Goal: Check status: Check status

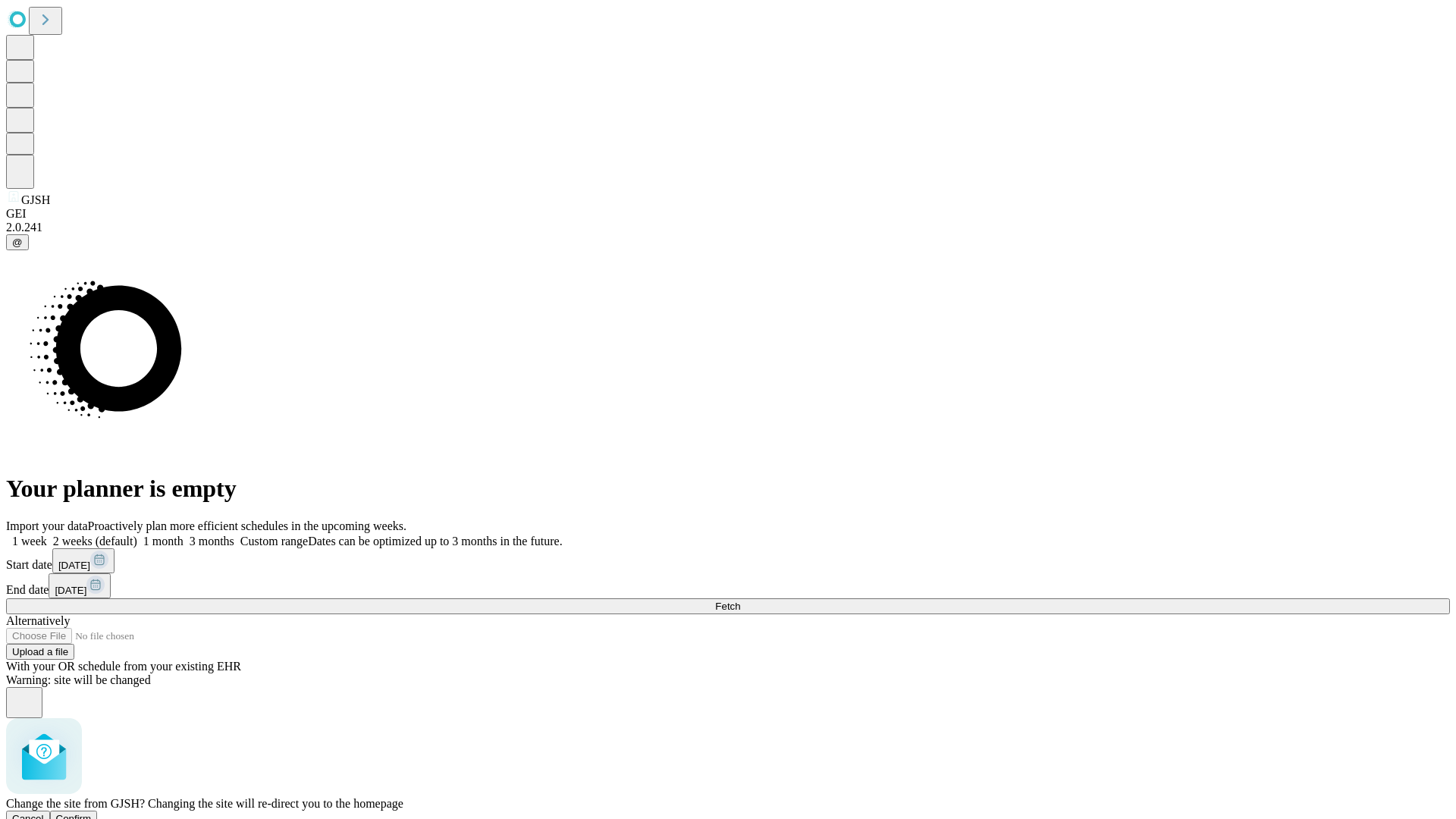
click at [91, 813] on span "Confirm" at bounding box center [74, 818] width 36 height 11
click at [137, 535] on label "2 weeks (default)" at bounding box center [92, 541] width 91 height 13
click at [740, 600] on span "Fetch" at bounding box center [727, 605] width 25 height 11
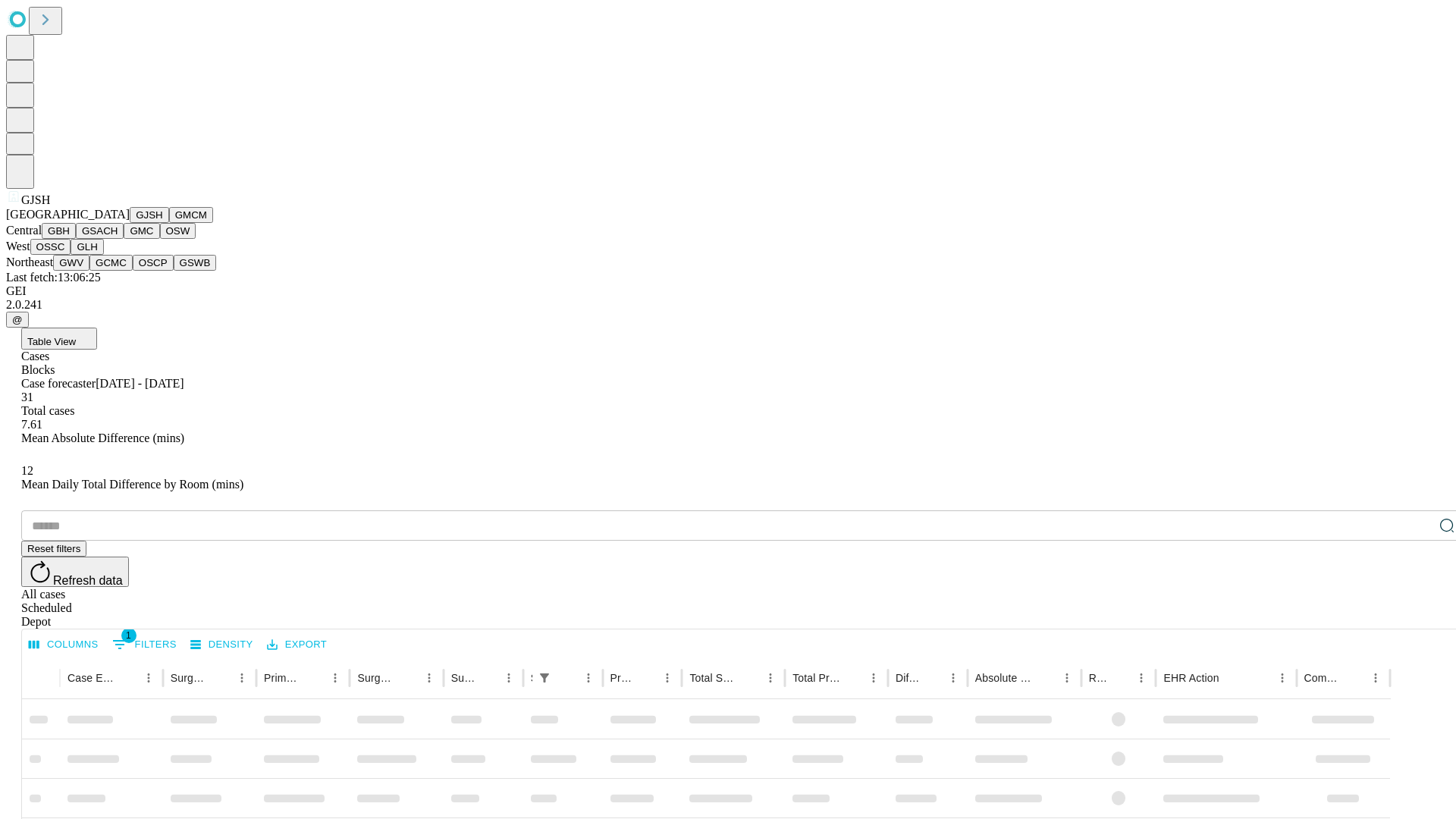
click at [169, 223] on button "GMCM" at bounding box center [190, 214] width 44 height 16
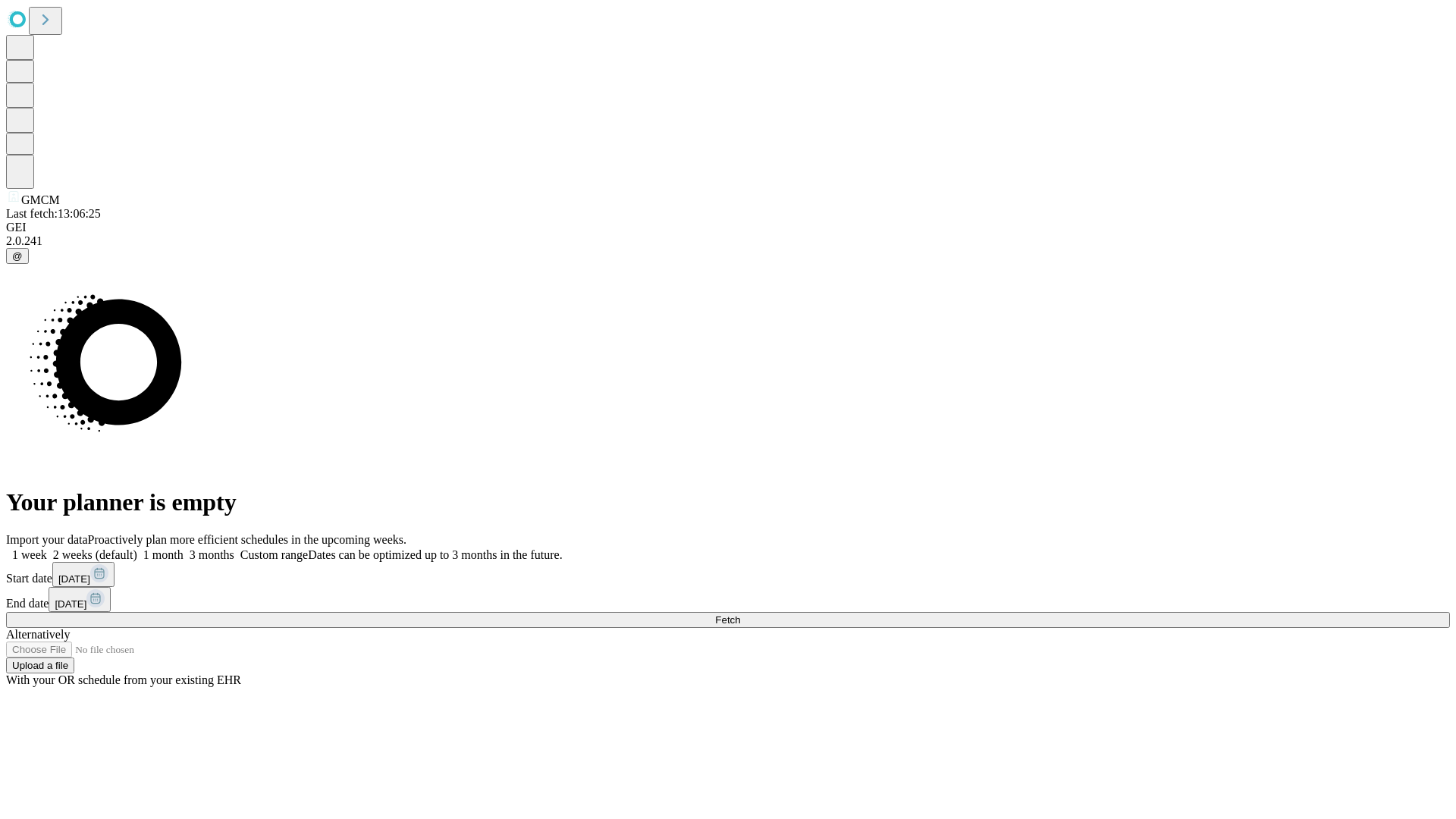
click at [137, 548] on label "2 weeks (default)" at bounding box center [92, 554] width 91 height 13
click at [740, 614] on span "Fetch" at bounding box center [727, 619] width 25 height 11
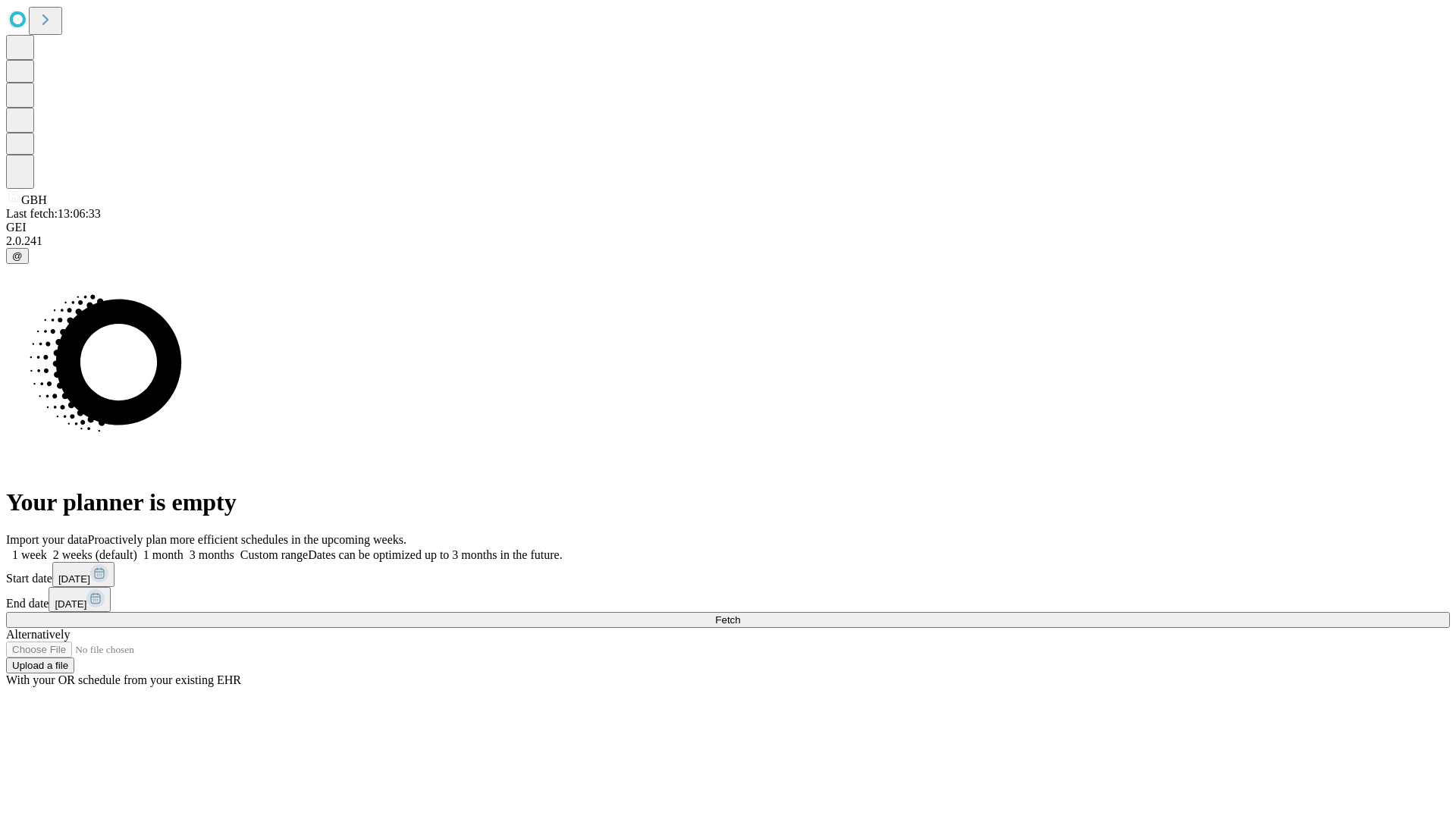
click at [137, 548] on label "2 weeks (default)" at bounding box center [92, 554] width 91 height 13
click at [740, 614] on span "Fetch" at bounding box center [727, 619] width 25 height 11
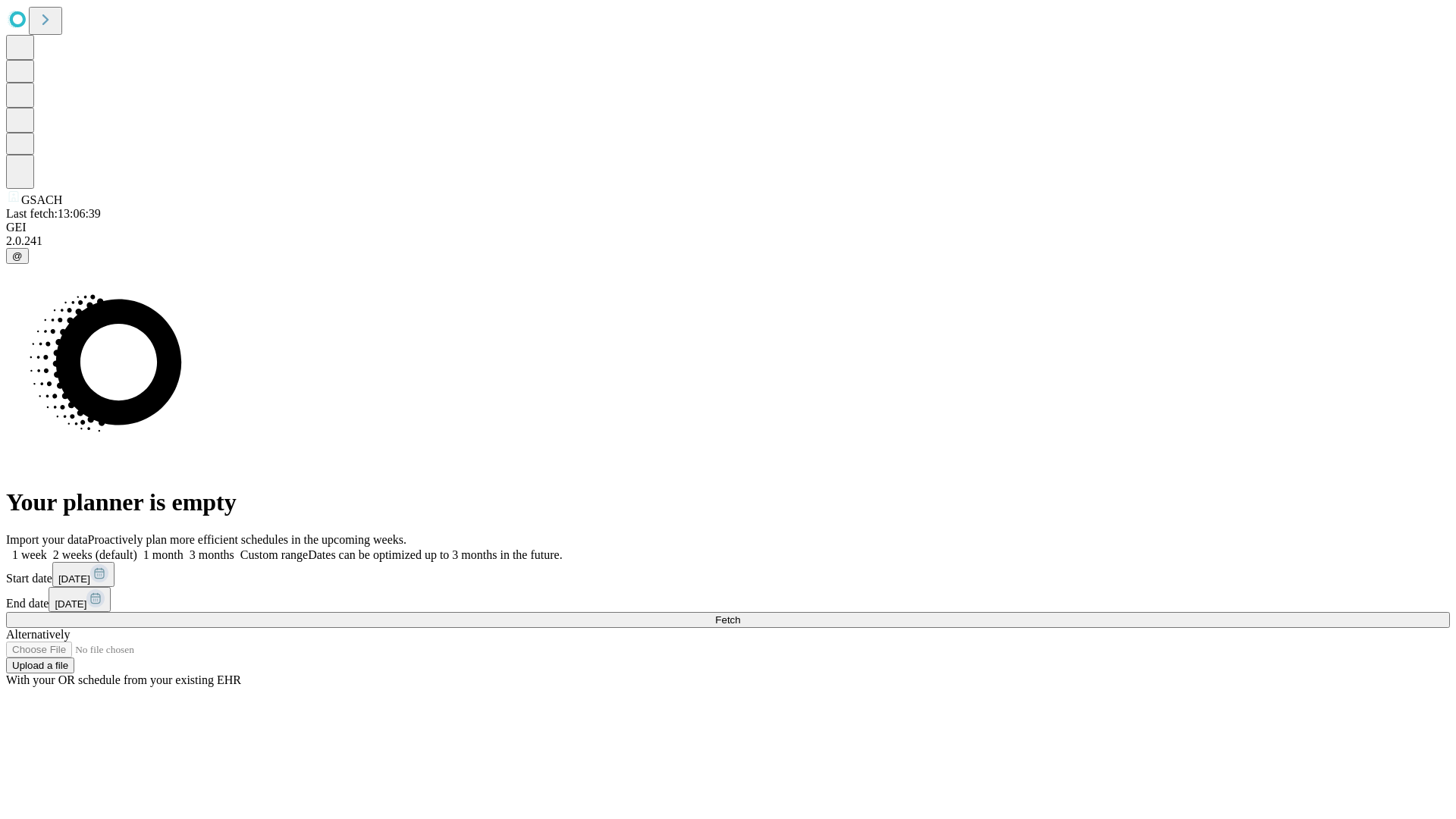
click at [740, 614] on span "Fetch" at bounding box center [727, 619] width 25 height 11
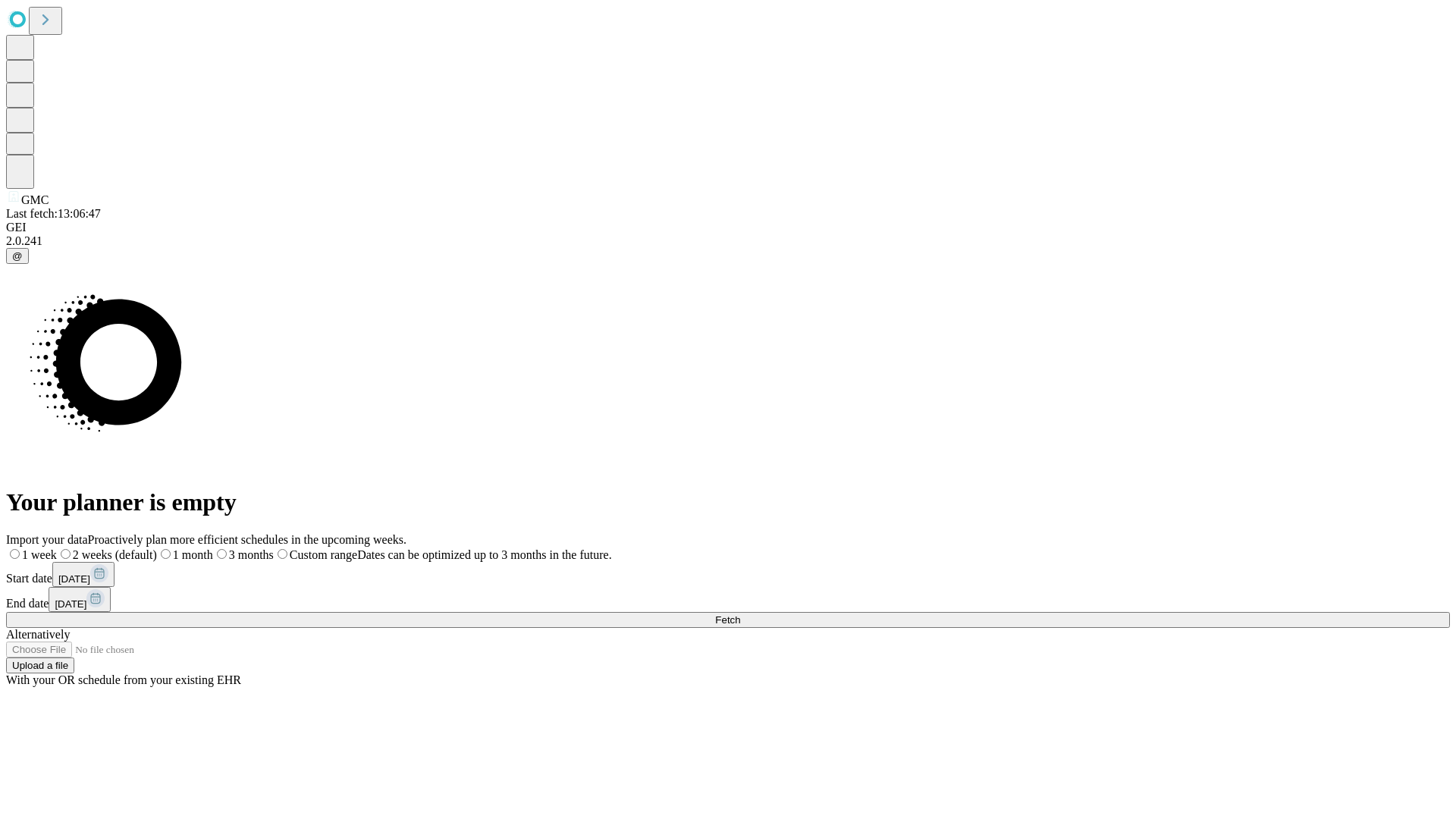
click at [157, 548] on label "2 weeks (default)" at bounding box center [107, 554] width 100 height 13
click at [740, 614] on span "Fetch" at bounding box center [727, 619] width 25 height 11
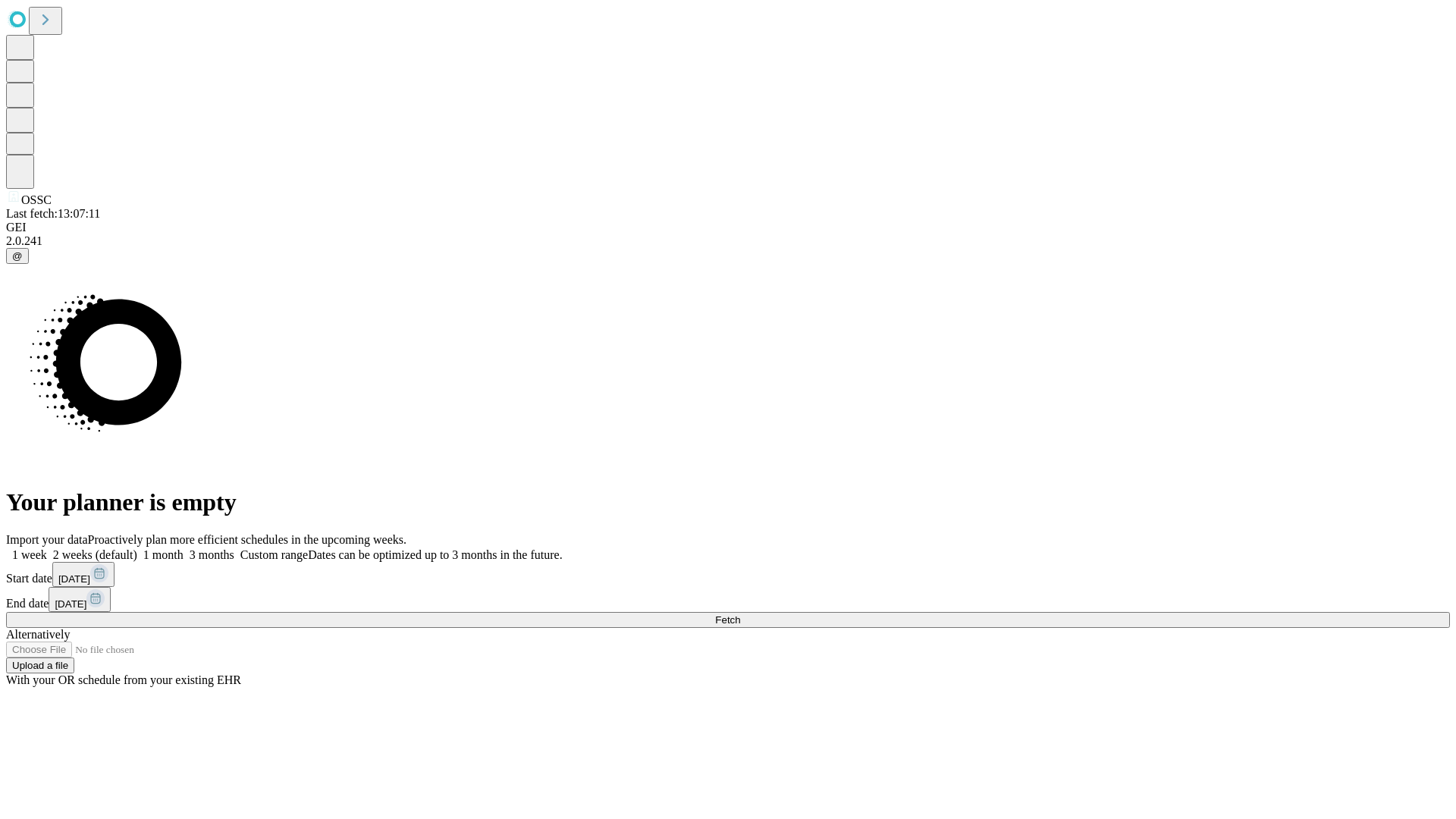
click at [137, 548] on label "2 weeks (default)" at bounding box center [92, 554] width 91 height 13
click at [740, 614] on span "Fetch" at bounding box center [727, 619] width 25 height 11
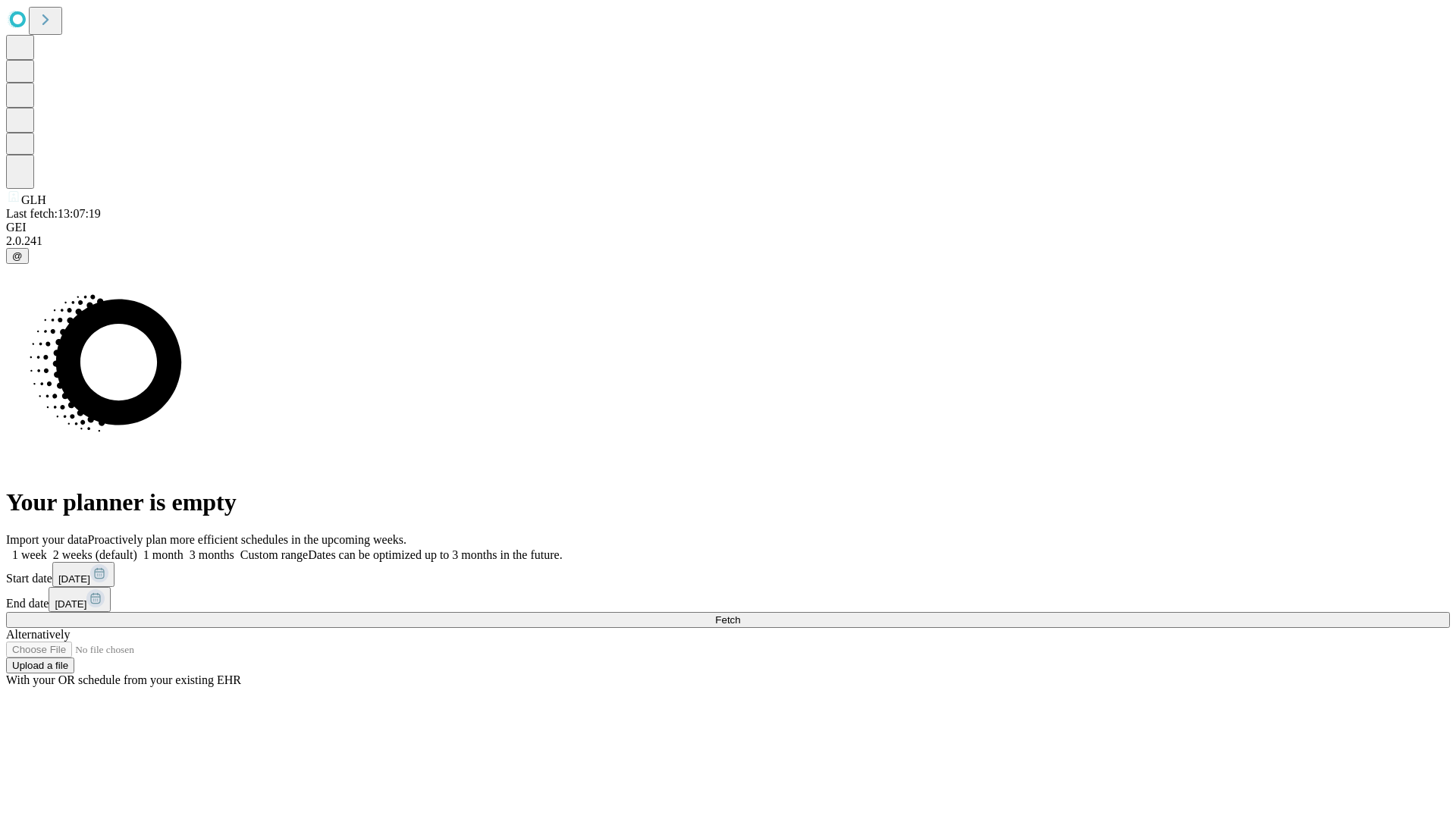
click at [740, 614] on span "Fetch" at bounding box center [727, 619] width 25 height 11
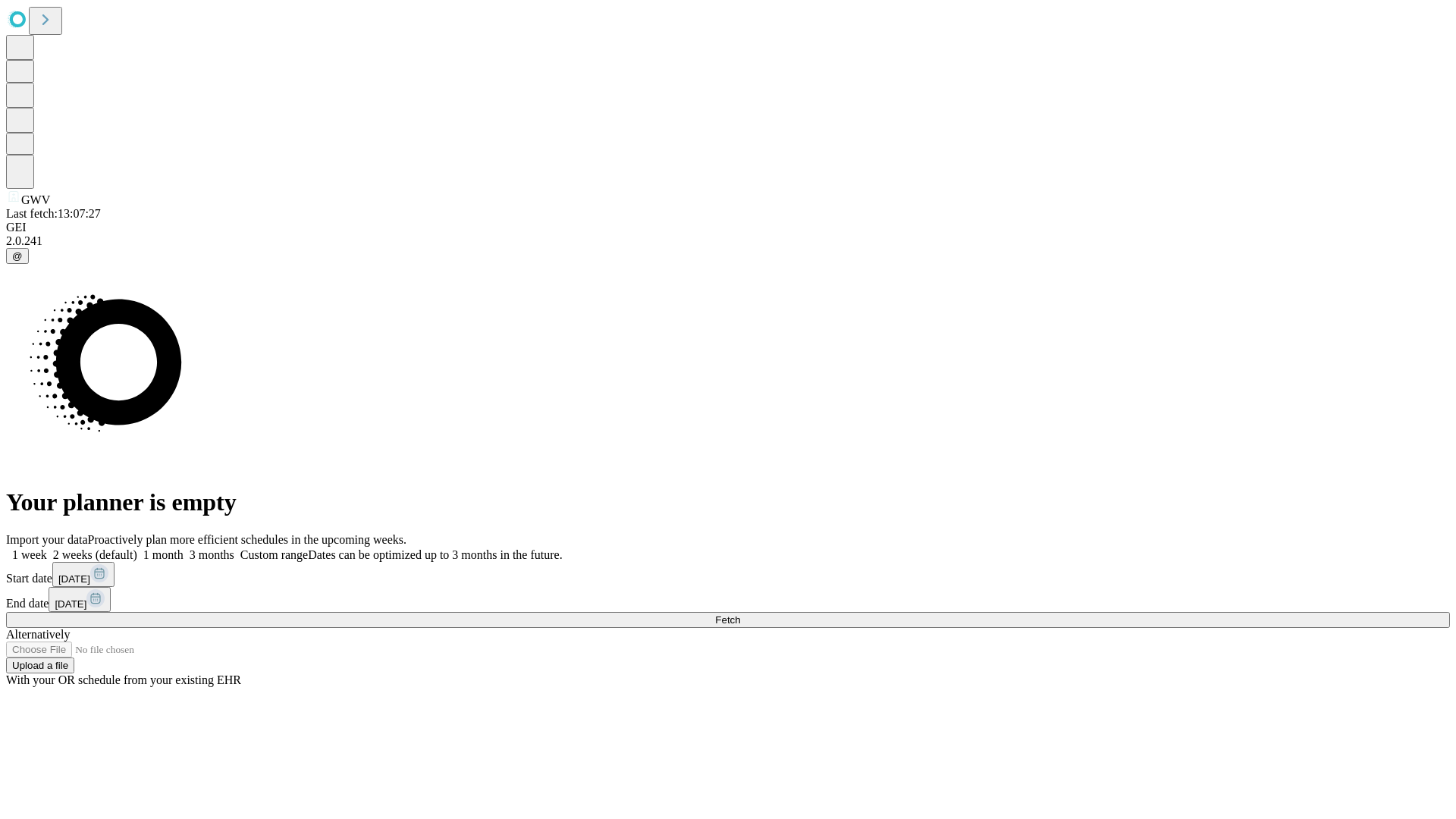
click at [137, 548] on label "2 weeks (default)" at bounding box center [92, 554] width 91 height 13
click at [740, 614] on span "Fetch" at bounding box center [727, 619] width 25 height 11
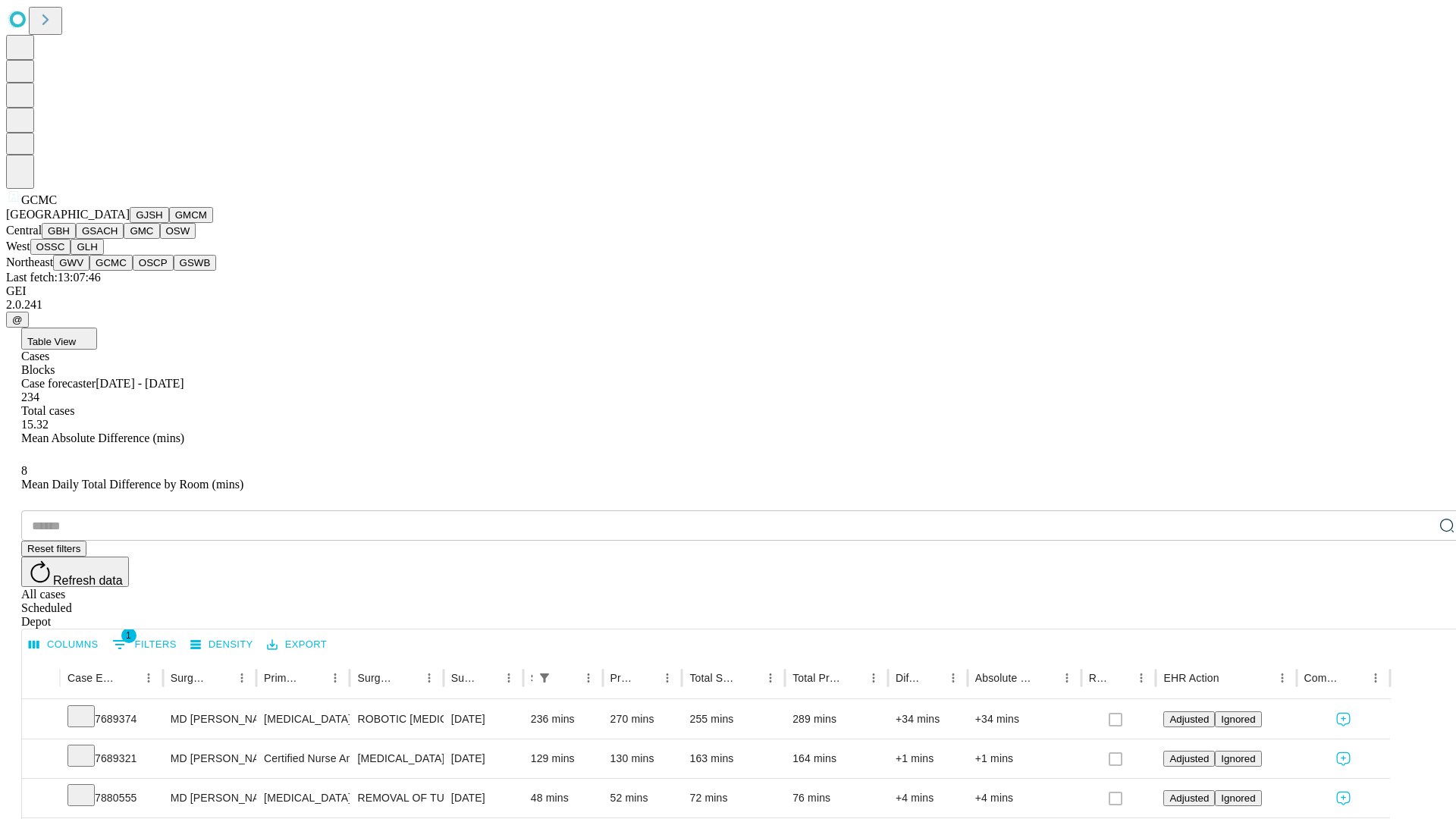
click at [132, 271] on button "OSCP" at bounding box center [153, 262] width 41 height 16
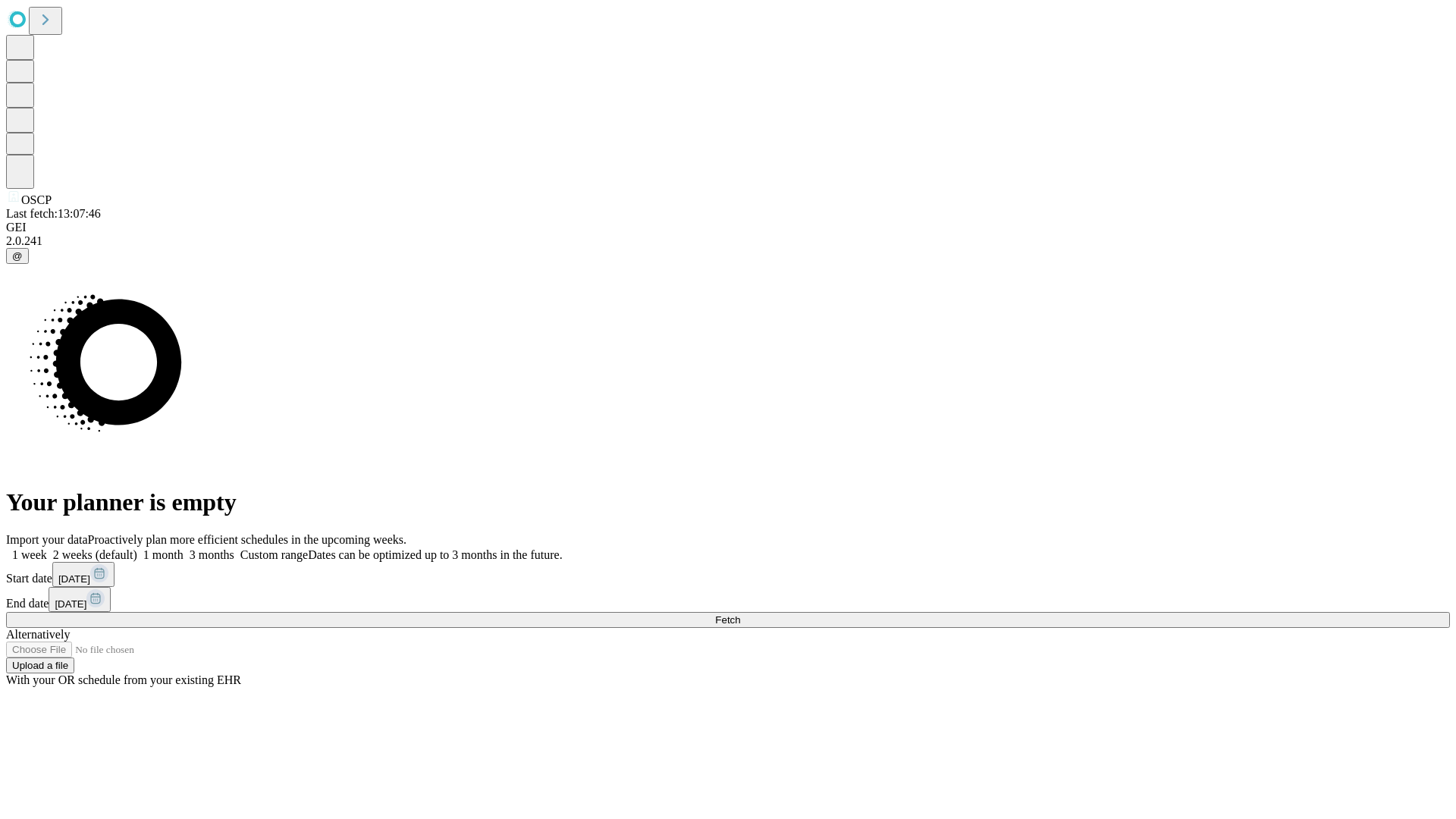
click at [137, 548] on label "2 weeks (default)" at bounding box center [92, 554] width 91 height 13
click at [740, 614] on span "Fetch" at bounding box center [727, 619] width 25 height 11
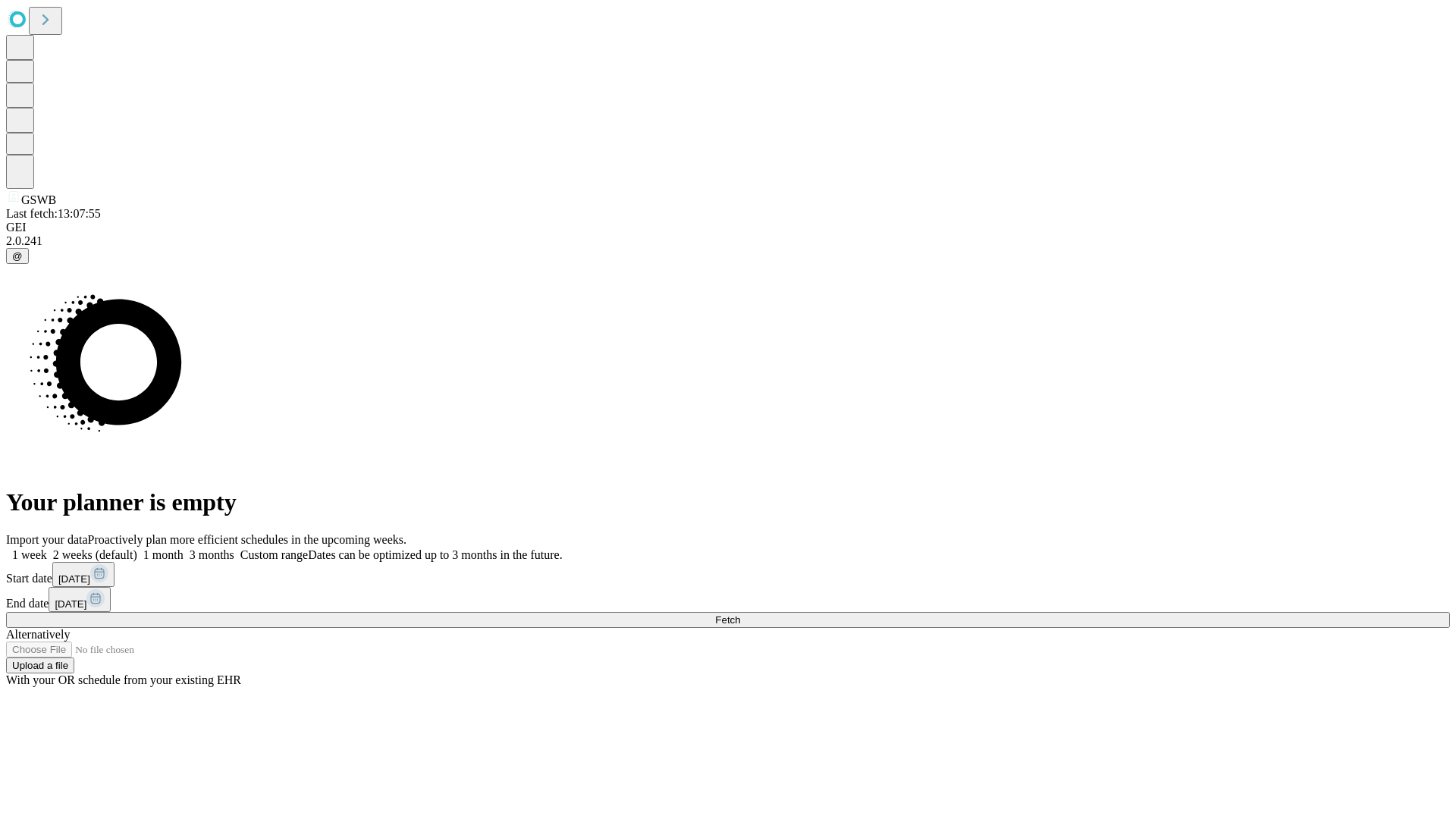
click at [137, 548] on label "2 weeks (default)" at bounding box center [92, 554] width 91 height 13
click at [740, 614] on span "Fetch" at bounding box center [727, 619] width 25 height 11
